Goal: Navigation & Orientation: Find specific page/section

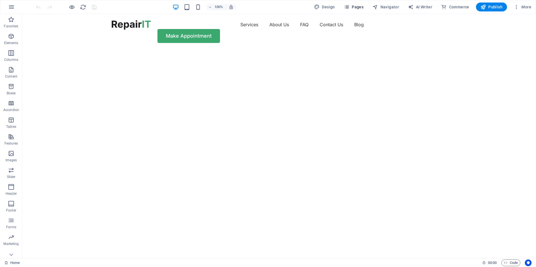
click at [347, 6] on icon "button" at bounding box center [347, 7] width 6 height 6
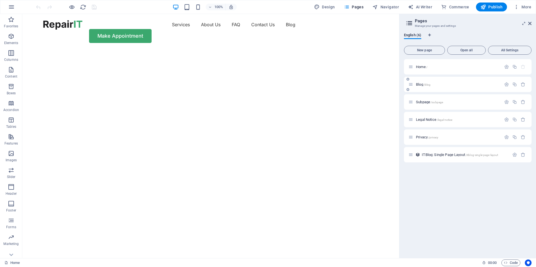
click at [430, 83] on span "Blog /blog" at bounding box center [423, 84] width 15 height 4
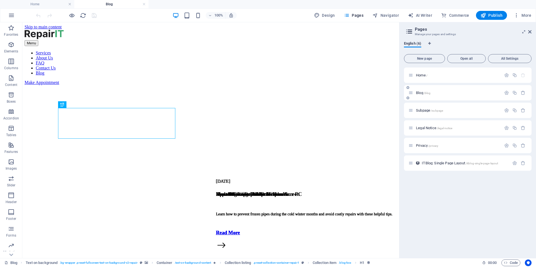
click at [429, 97] on div "Blog /blog" at bounding box center [468, 92] width 128 height 15
click at [430, 107] on div "Subpage /subpage" at bounding box center [468, 110] width 128 height 15
click at [432, 110] on span "/subpage" at bounding box center [437, 110] width 12 height 3
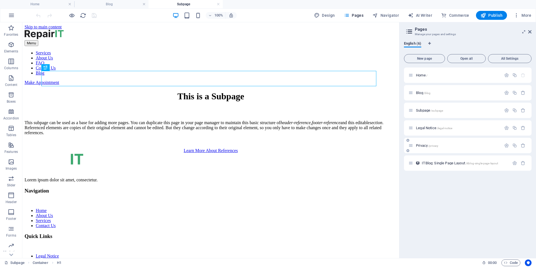
click at [438, 128] on span "/legal-notice" at bounding box center [445, 128] width 16 height 3
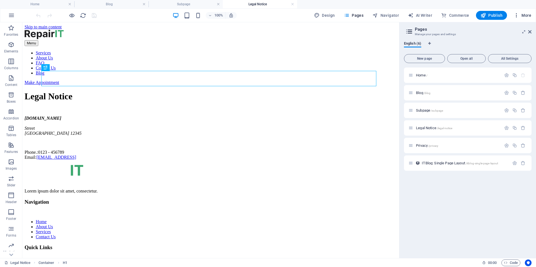
click at [517, 14] on icon "button" at bounding box center [517, 16] width 6 height 6
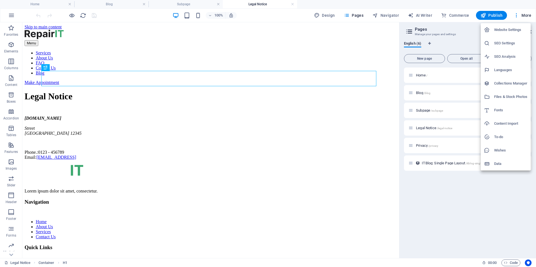
click at [367, 109] on div at bounding box center [268, 133] width 536 height 267
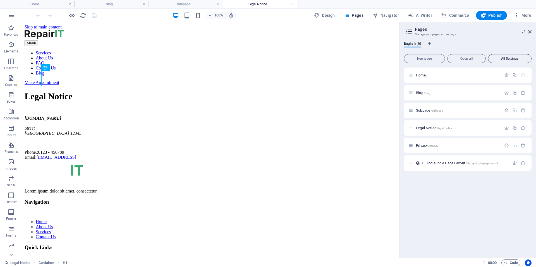
click at [513, 58] on span "All Settings" at bounding box center [510, 58] width 39 height 3
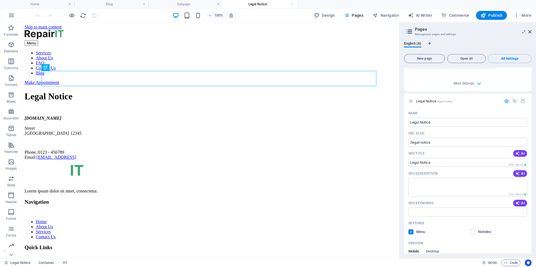
scroll to position [587, 0]
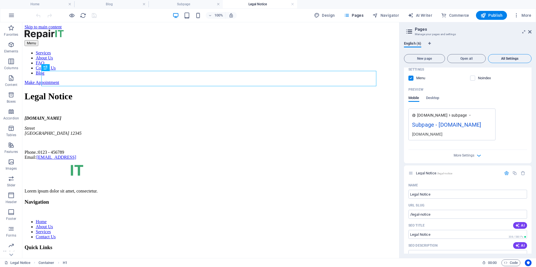
click at [510, 61] on button "All Settings" at bounding box center [510, 58] width 44 height 9
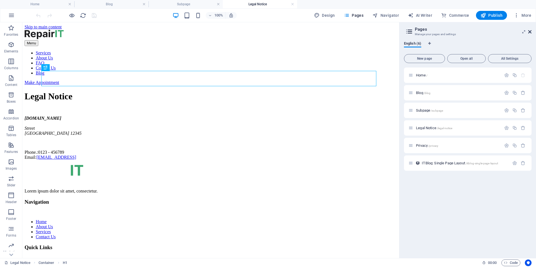
click at [530, 30] on icon at bounding box center [529, 32] width 3 height 4
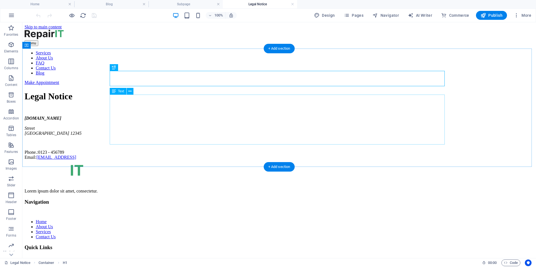
click at [119, 116] on div "[DOMAIN_NAME] [GEOGRAPHIC_DATA] 12345 Phone.: 0123 - 456789 Email: [EMAIL_ADDRE…" at bounding box center [279, 138] width 509 height 44
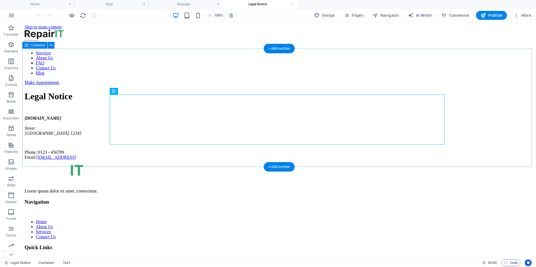
click at [90, 97] on div "Legal Notice [DOMAIN_NAME] [GEOGRAPHIC_DATA] Phone.: 0123 - 456789 Email: [EMAI…" at bounding box center [279, 125] width 509 height 69
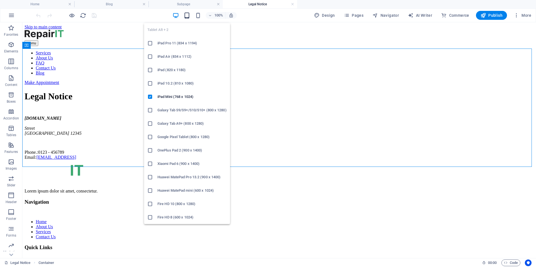
click at [189, 16] on icon "button" at bounding box center [187, 15] width 6 height 6
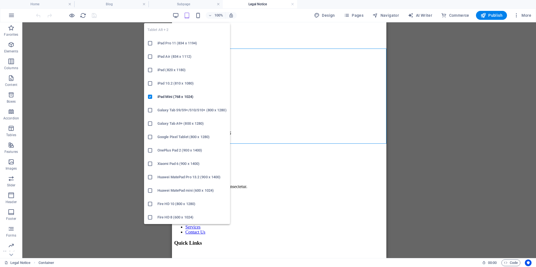
click at [179, 41] on h6 "iPad Pro 11 (834 x 1194)" at bounding box center [191, 43] width 69 height 7
